Goal: Transaction & Acquisition: Download file/media

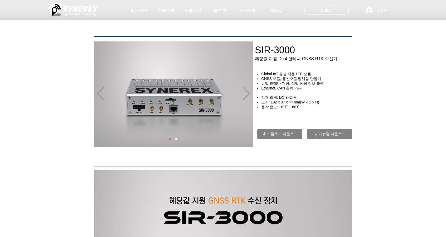
click at [287, 136] on span "카탈로그 다운로드" at bounding box center [282, 133] width 31 height 5
click at [314, 136] on icon "매뉴얼 다운로드" at bounding box center [315, 133] width 5 height 5
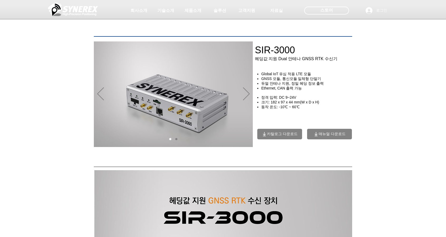
click at [315, 135] on icon "매뉴얼 다운로드" at bounding box center [316, 133] width 3 height 3
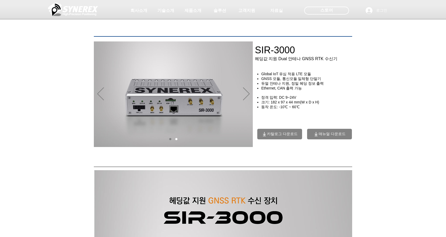
click at [334, 135] on span "매뉴얼 다운로드" at bounding box center [332, 133] width 27 height 5
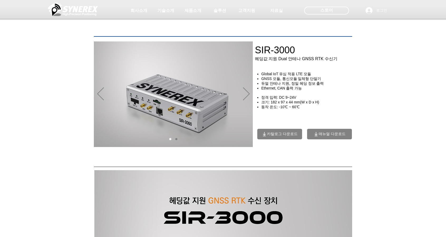
click at [330, 136] on span "매뉴얼 다운로드" at bounding box center [332, 133] width 27 height 5
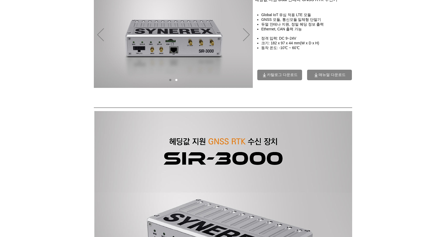
click at [334, 81] on div "SIR-3000 헤딩값 지원 Dual 안테나 GNSS RTK 수신기 Global IoT 유심 적용 LTE 모듈 GNSS 모듈, 통신모듈 일체형…" at bounding box center [307, 38] width 105 height 95
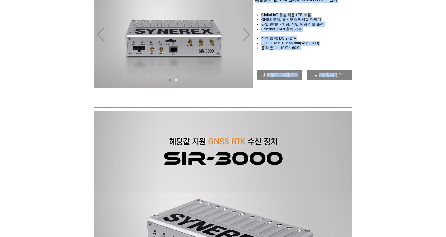
click at [336, 80] on span "매뉴얼 다운로드" at bounding box center [329, 75] width 45 height 11
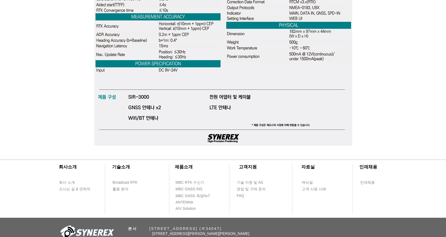
scroll to position [1694, 0]
